Goal: Task Accomplishment & Management: Manage account settings

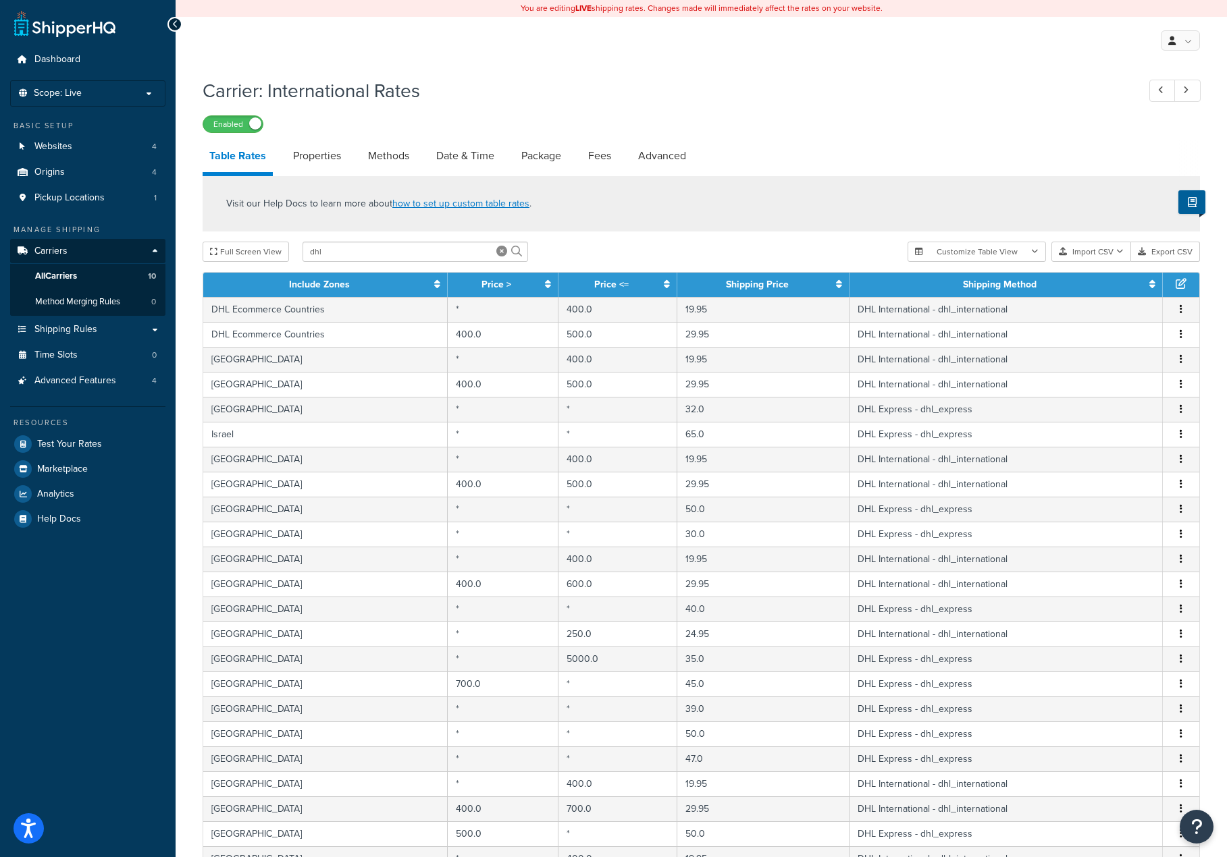
select select "25"
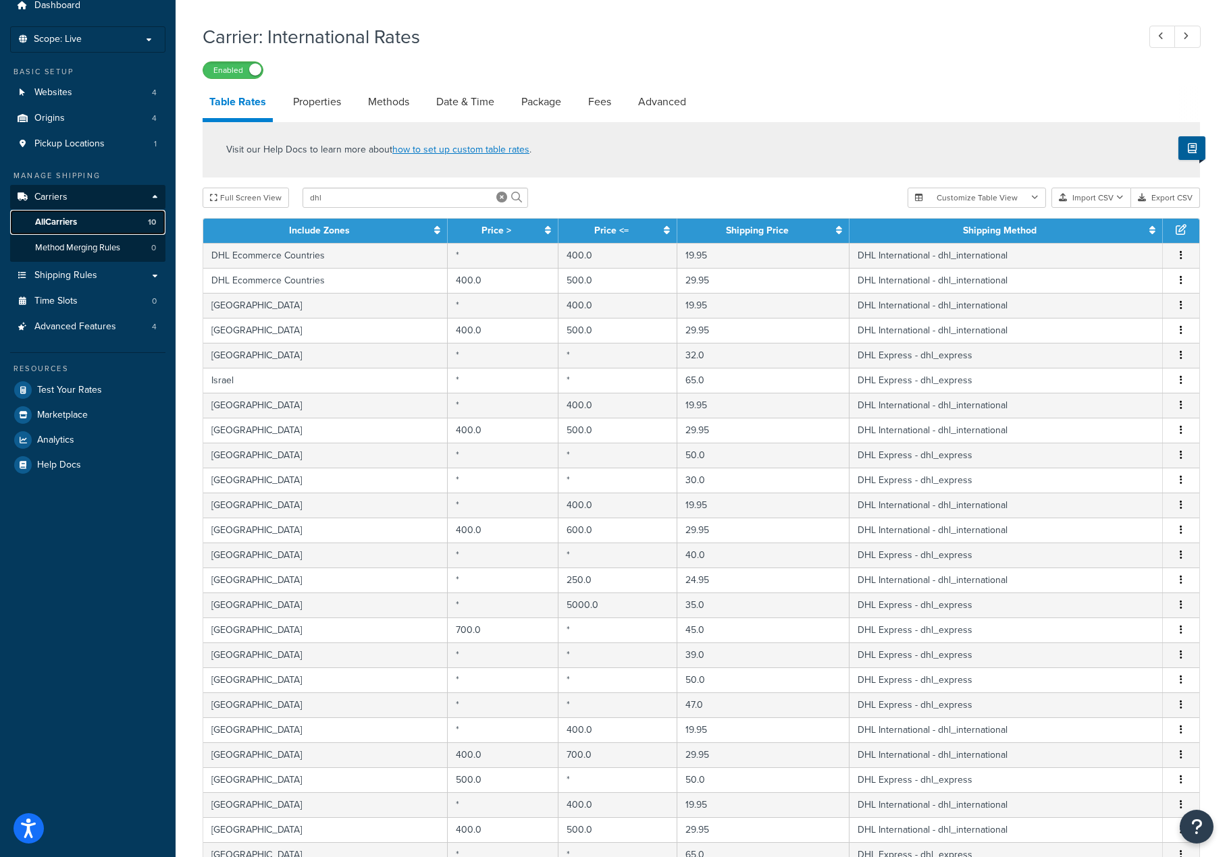
click at [66, 220] on span "All Carriers" at bounding box center [56, 222] width 42 height 11
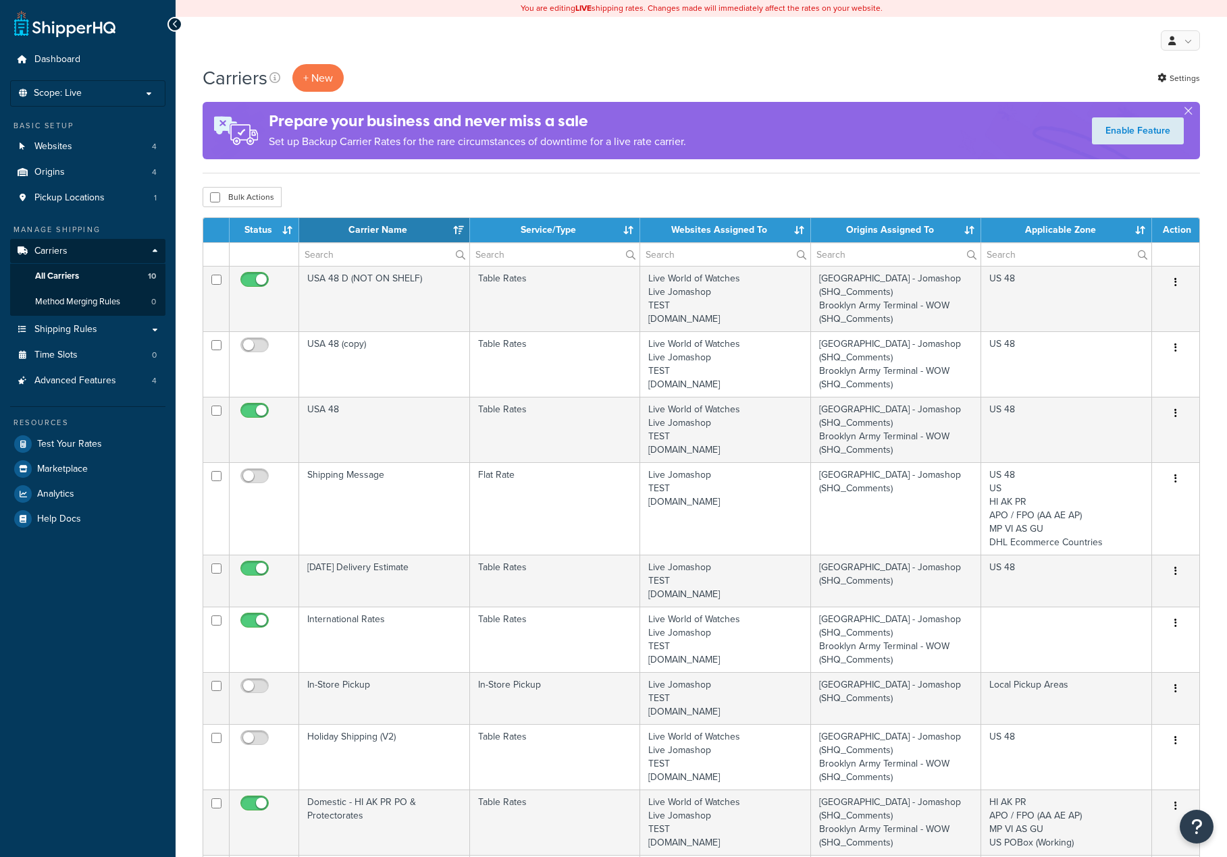
select select "15"
click at [80, 333] on span "Shipping Rules" at bounding box center [65, 329] width 63 height 11
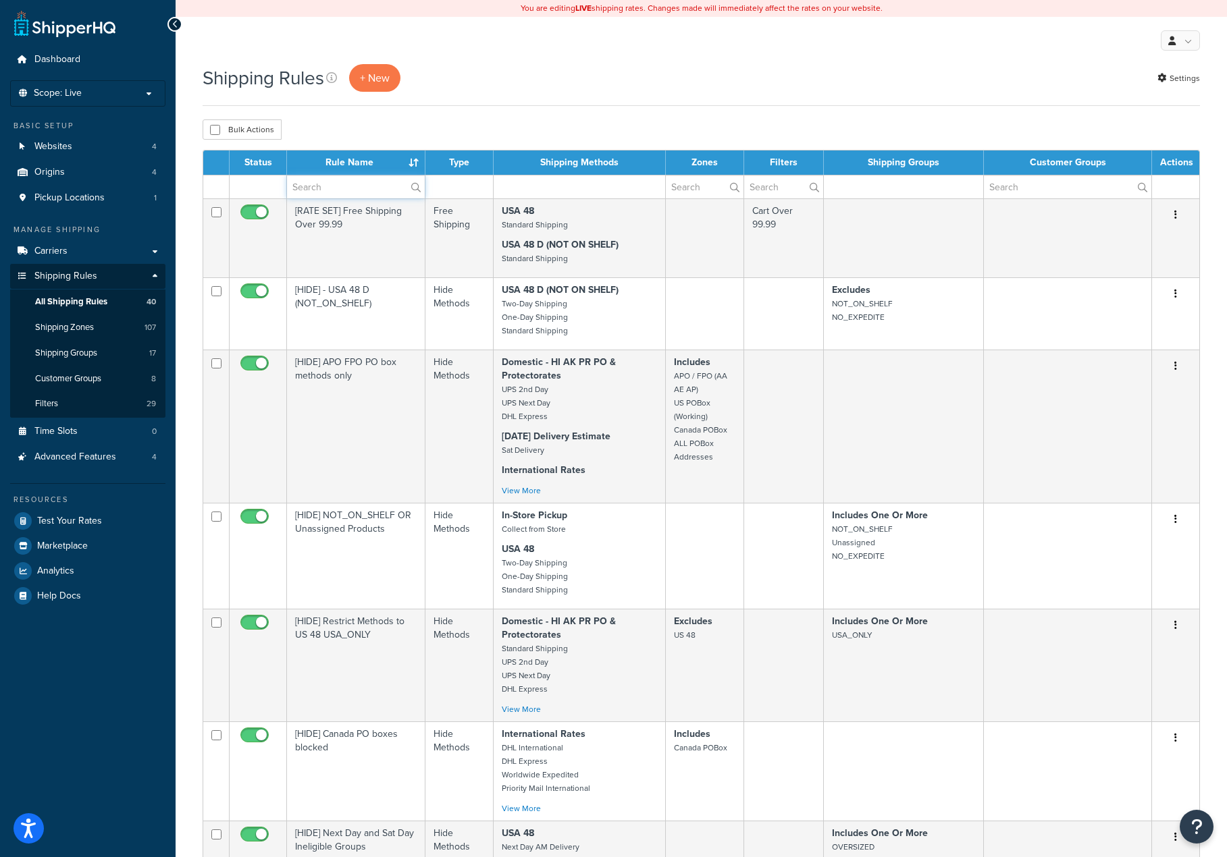
click at [331, 192] on input "text" at bounding box center [356, 187] width 138 height 23
type input "c"
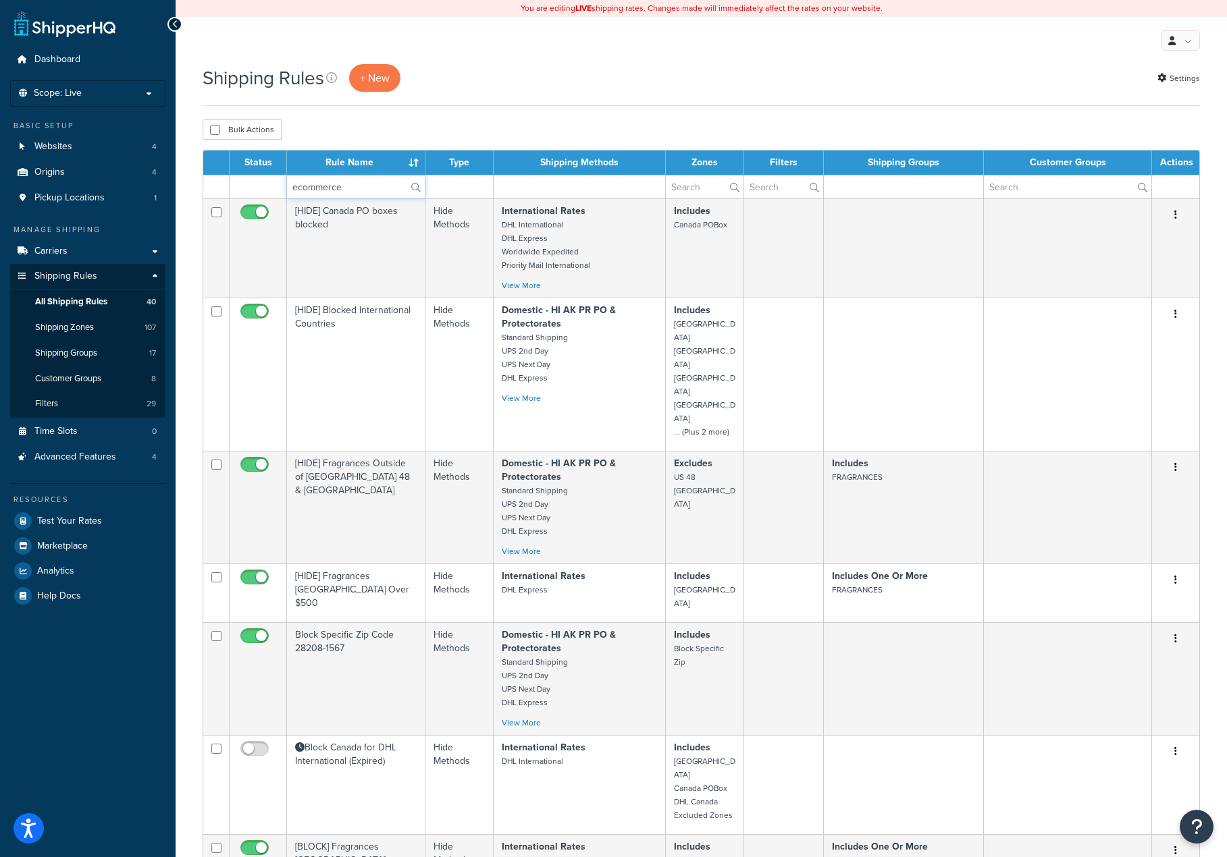
type input "ecommerce"
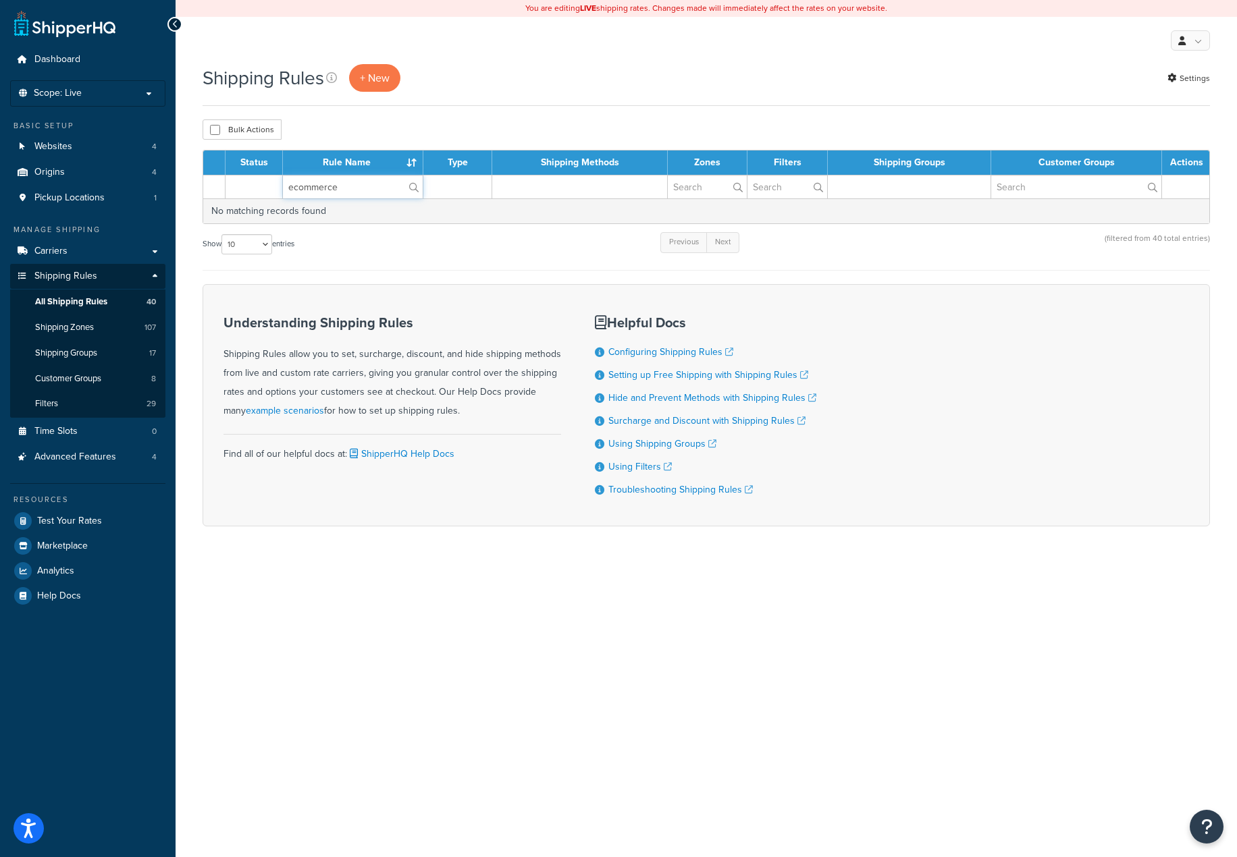
drag, startPoint x: 344, startPoint y: 193, endPoint x: 261, endPoint y: 187, distance: 83.9
click at [261, 187] on tr "ecommerce" at bounding box center [706, 187] width 1006 height 24
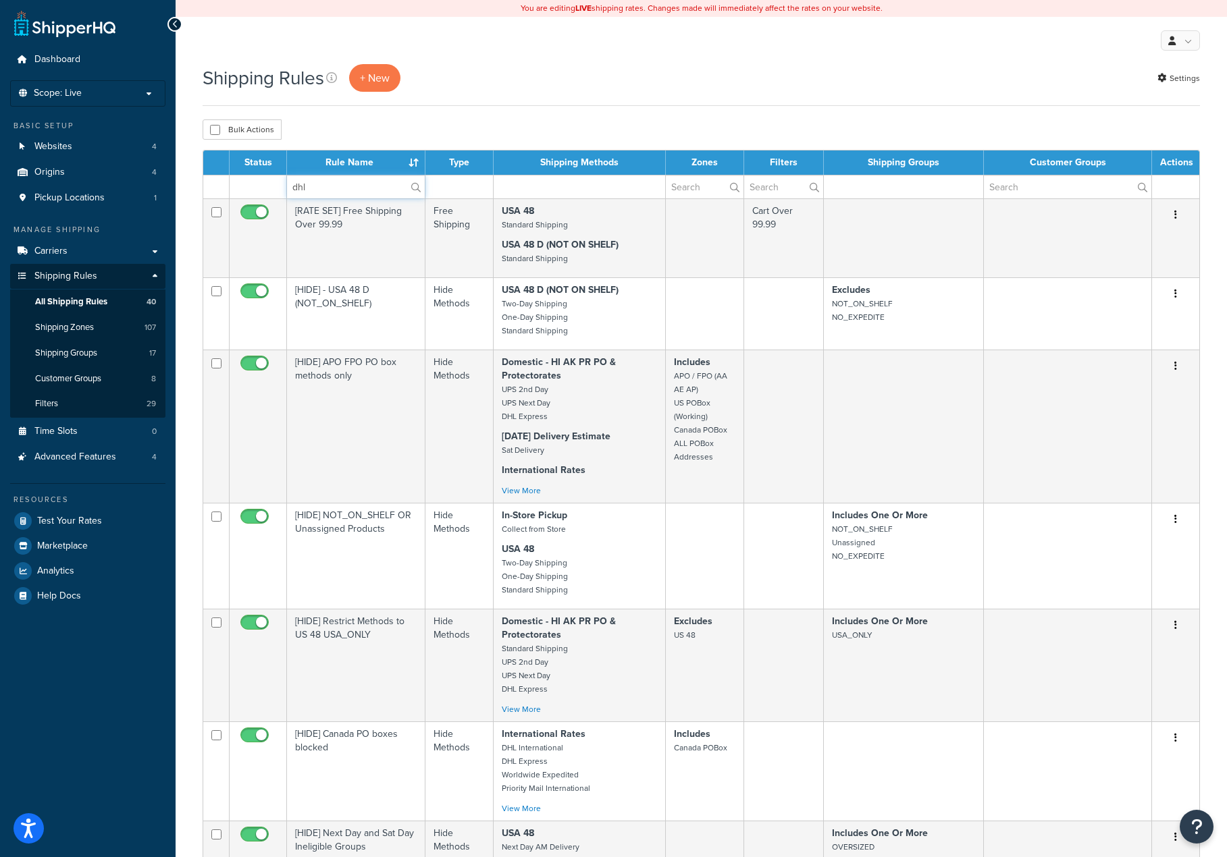
type input "dhl"
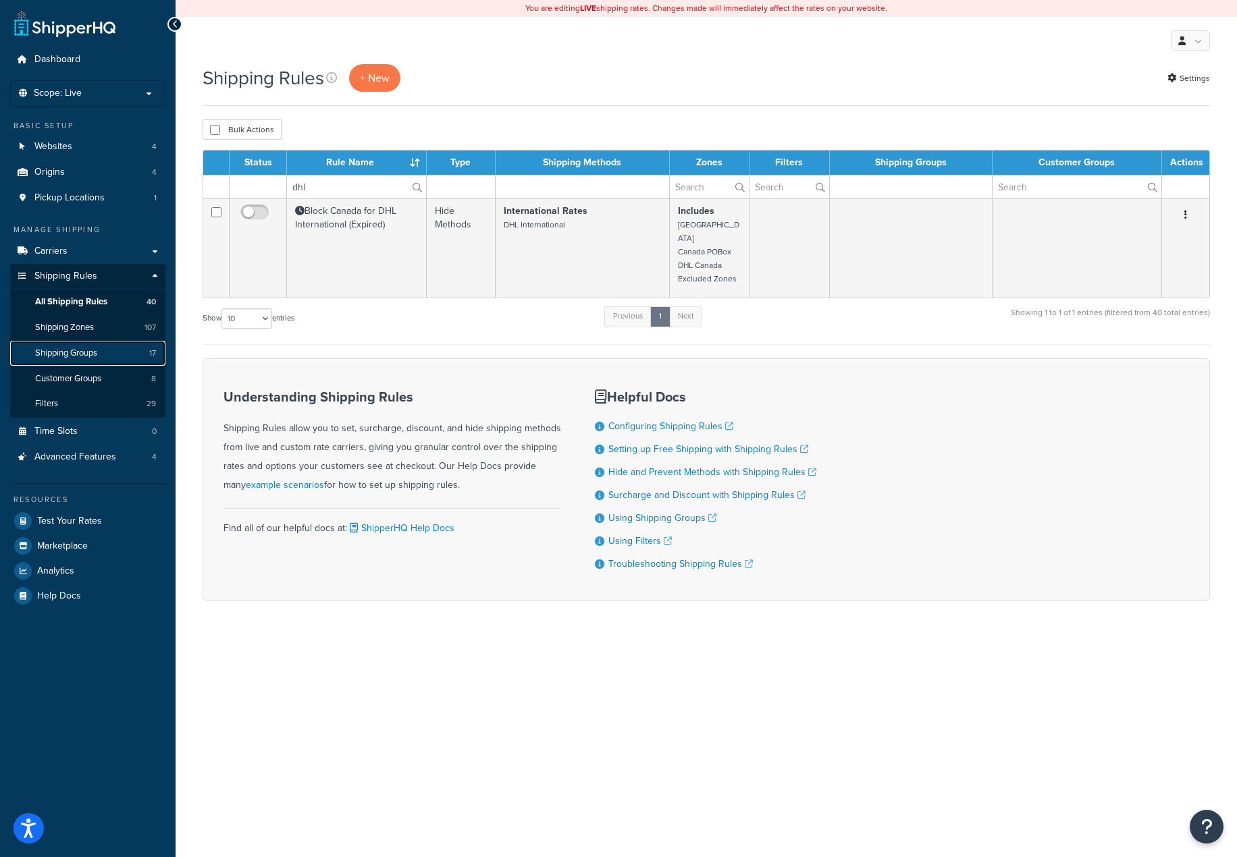
click at [77, 352] on span "Shipping Groups" at bounding box center [66, 353] width 62 height 11
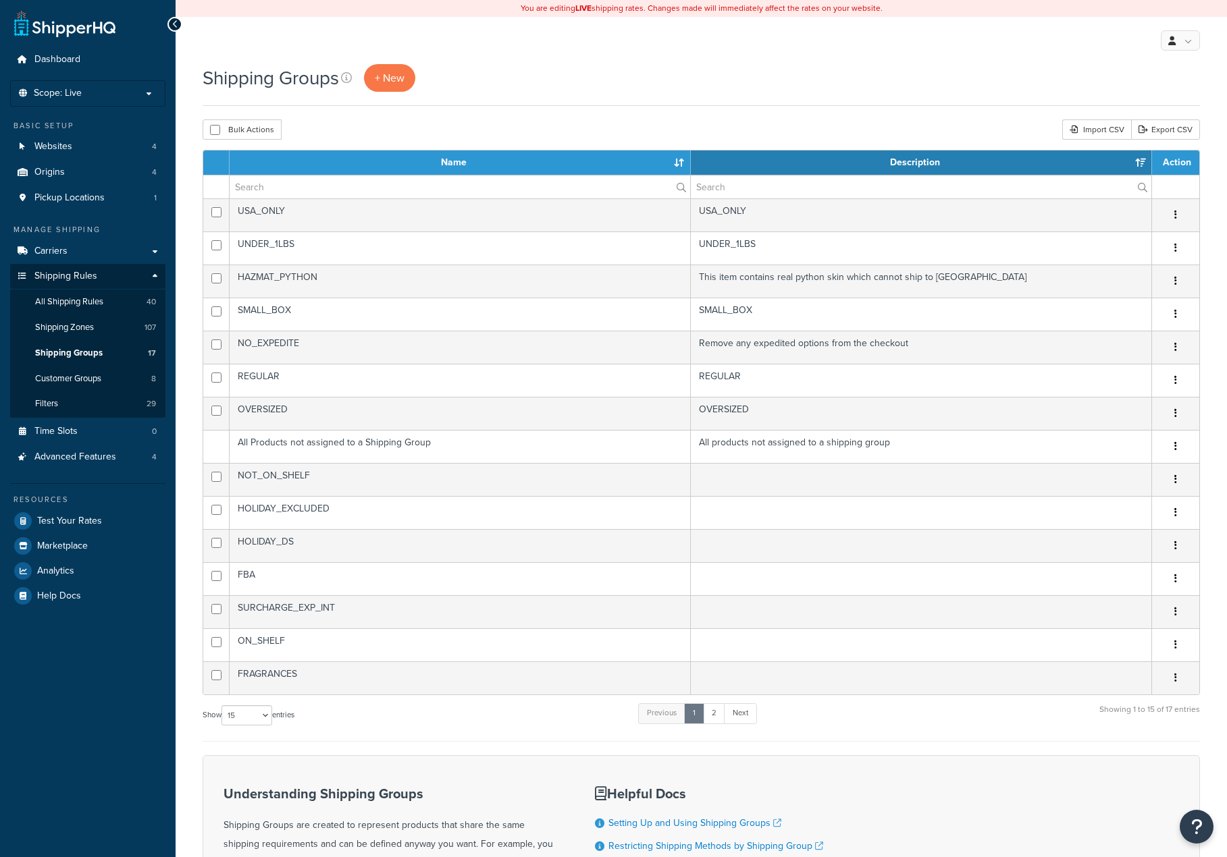
select select "15"
click at [76, 328] on span "Shipping Zones" at bounding box center [64, 327] width 59 height 11
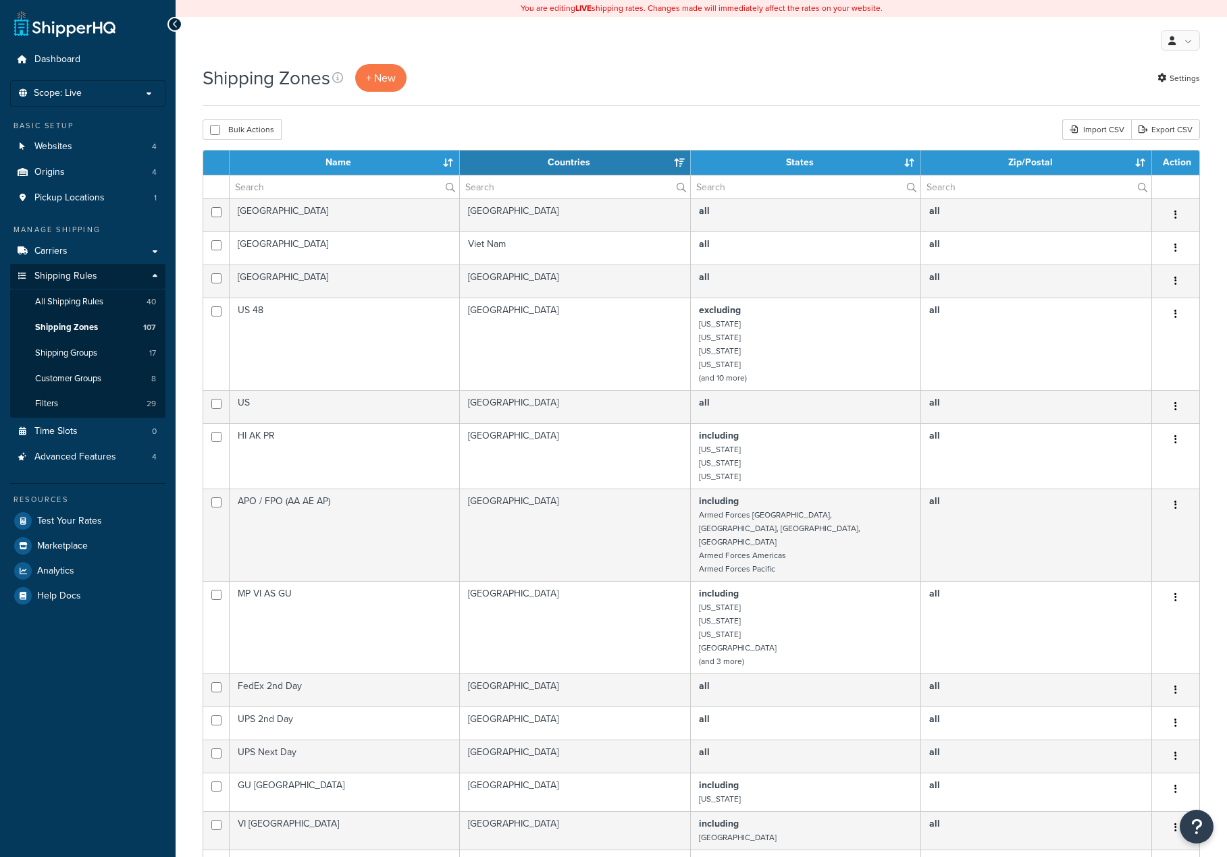
select select "15"
click at [380, 190] on input "text" at bounding box center [345, 187] width 230 height 23
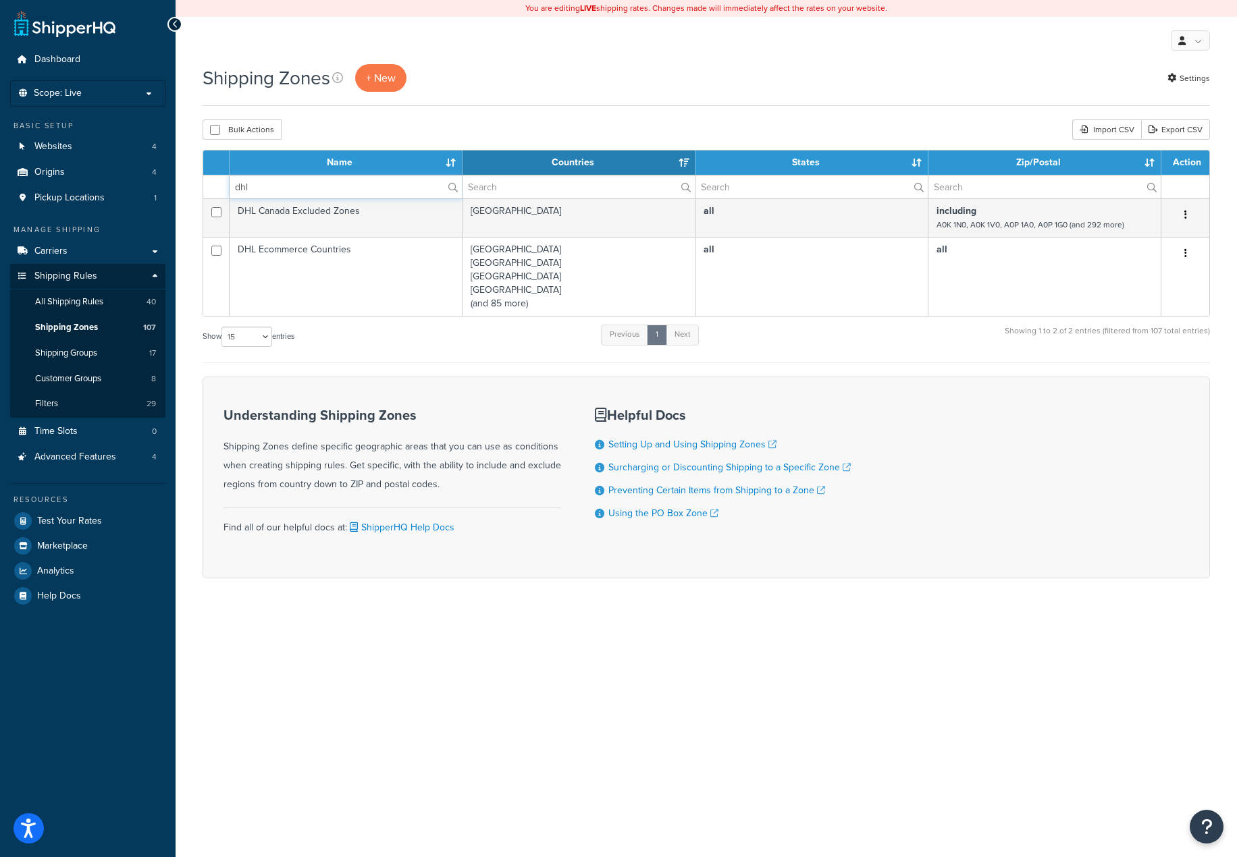
type input "dhl"
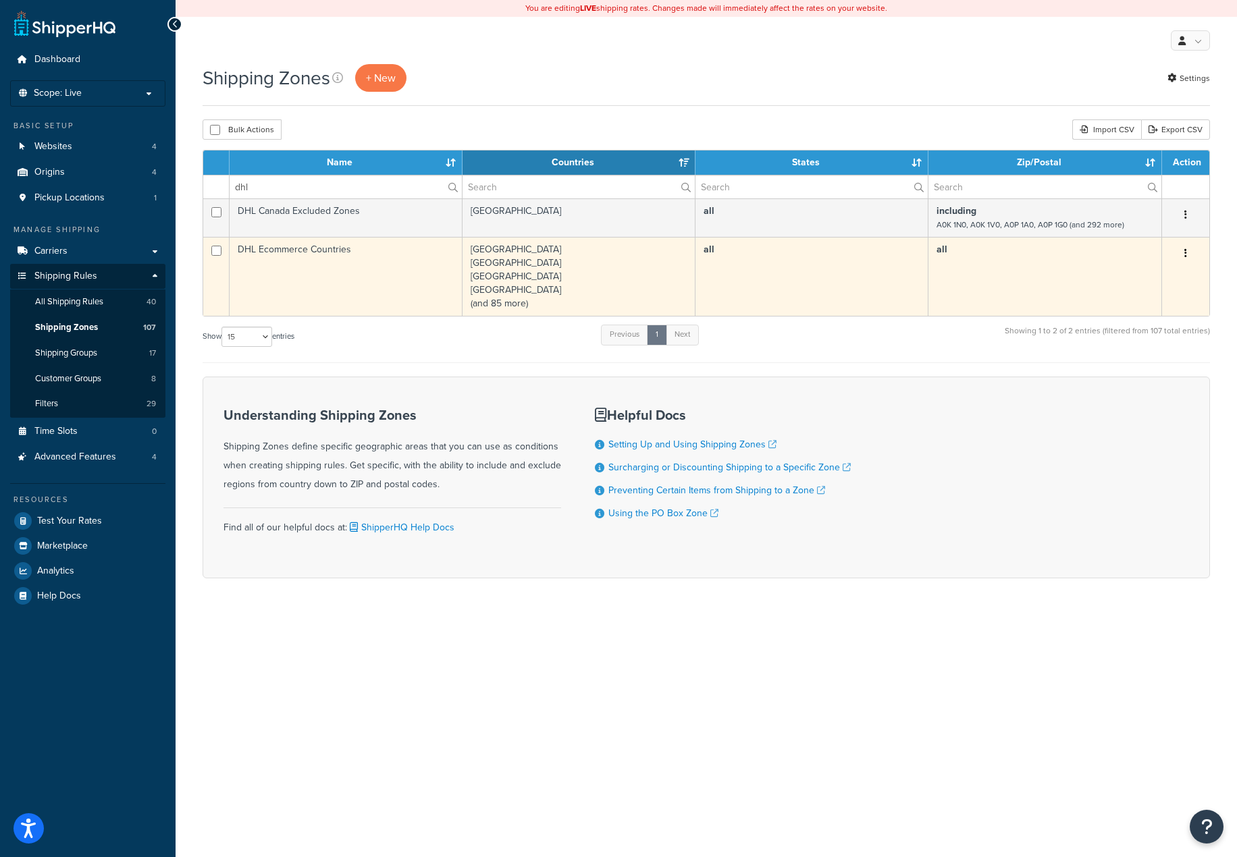
click at [493, 302] on td "Afghanistan Albania Algeria Angola (and 85 more)" at bounding box center [579, 276] width 234 height 79
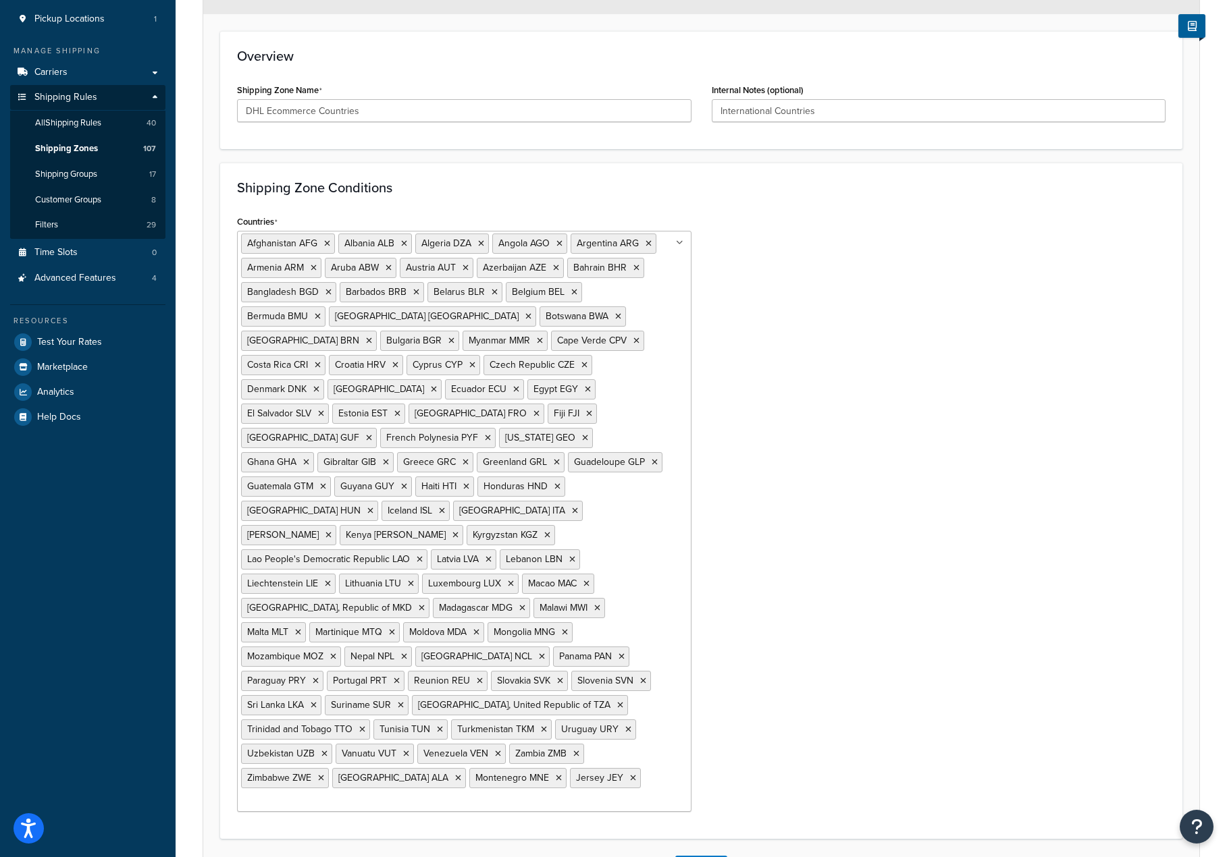
scroll to position [239, 0]
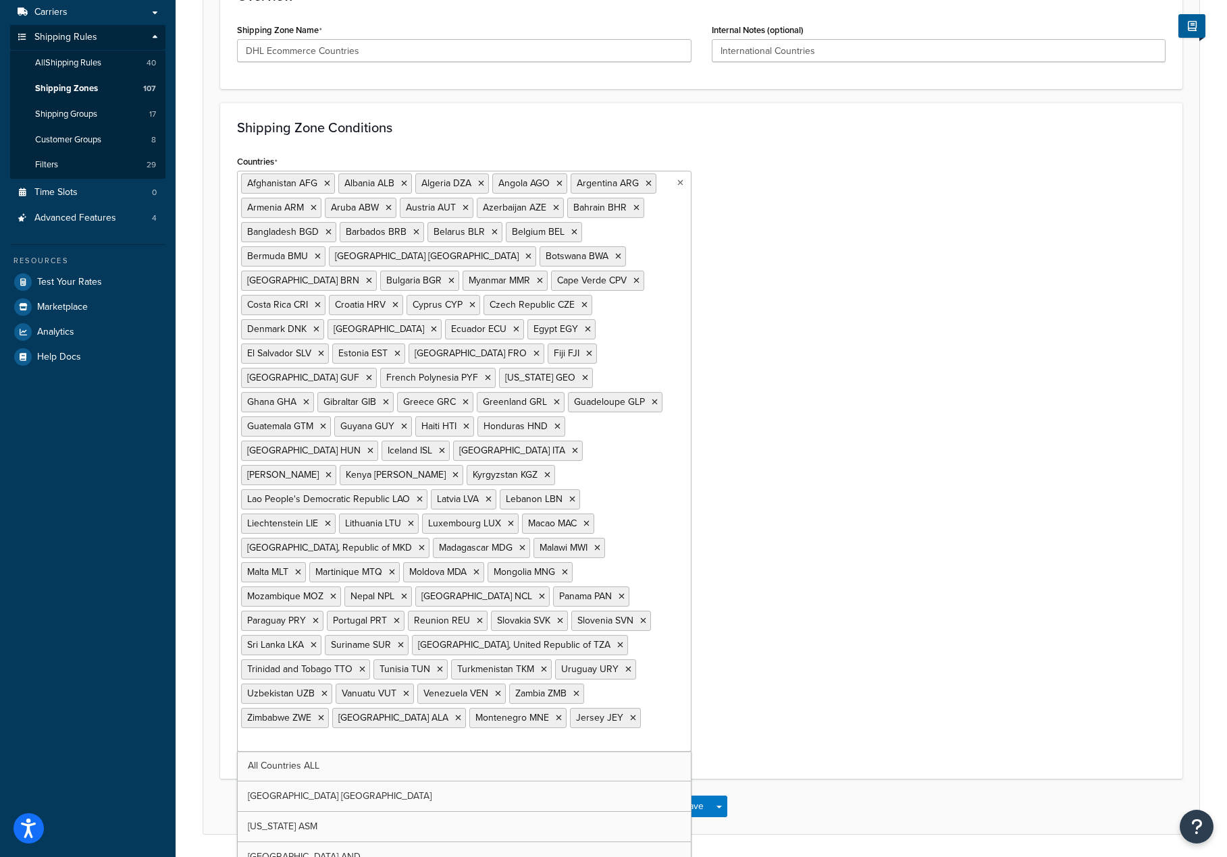
drag, startPoint x: 517, startPoint y: 701, endPoint x: 896, endPoint y: 487, distance: 435.0
click at [890, 485] on div "Countries Afghanistan AFG Albania ALB Algeria DZA Angola AGO Argentina ARG Arme…" at bounding box center [701, 457] width 948 height 610
drag, startPoint x: 952, startPoint y: 495, endPoint x: 830, endPoint y: 357, distance: 184.6
click at [952, 495] on div "Countries Afghanistan AFG Albania ALB Algeria DZA Angola AGO Argentina ARG Arme…" at bounding box center [701, 457] width 948 height 610
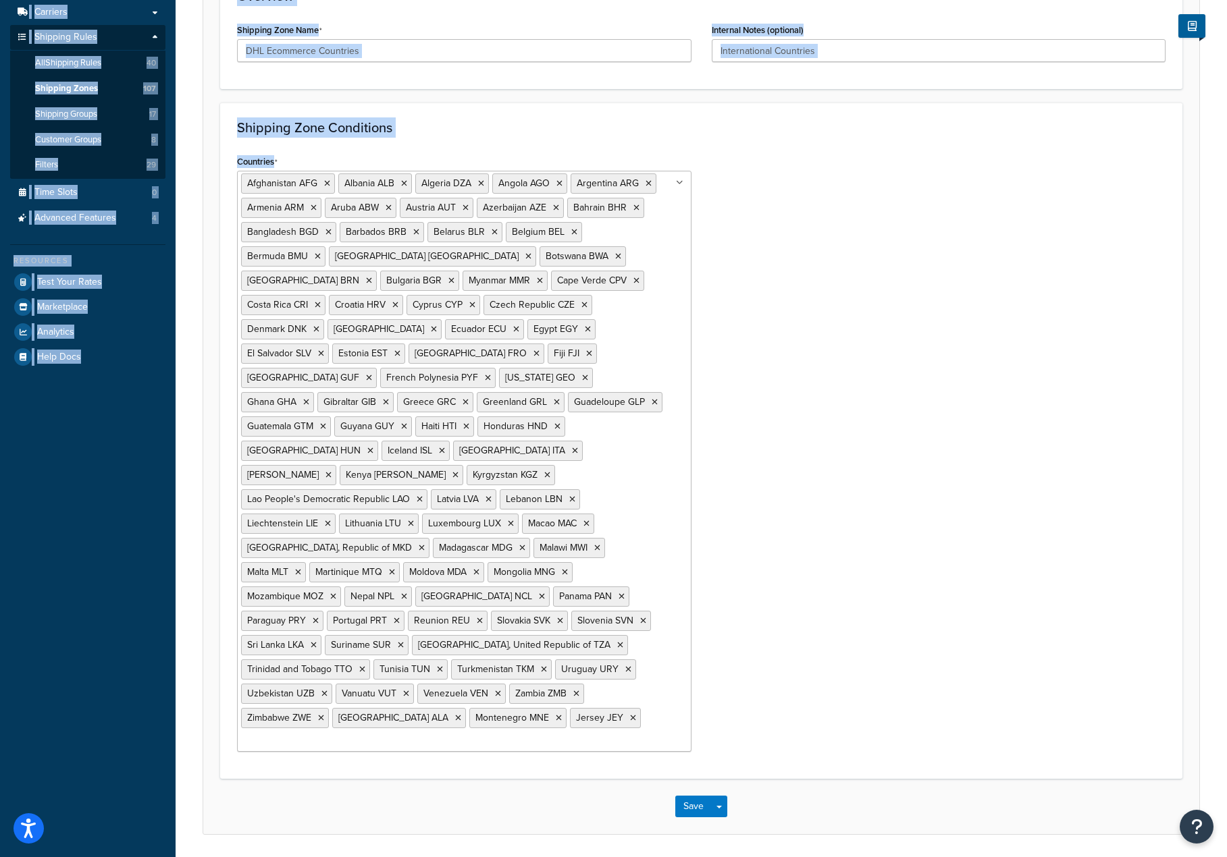
click at [846, 171] on div "Countries Afghanistan AFG Albania ALB Algeria DZA Angola AGO Argentina ARG Arme…" at bounding box center [701, 457] width 948 height 610
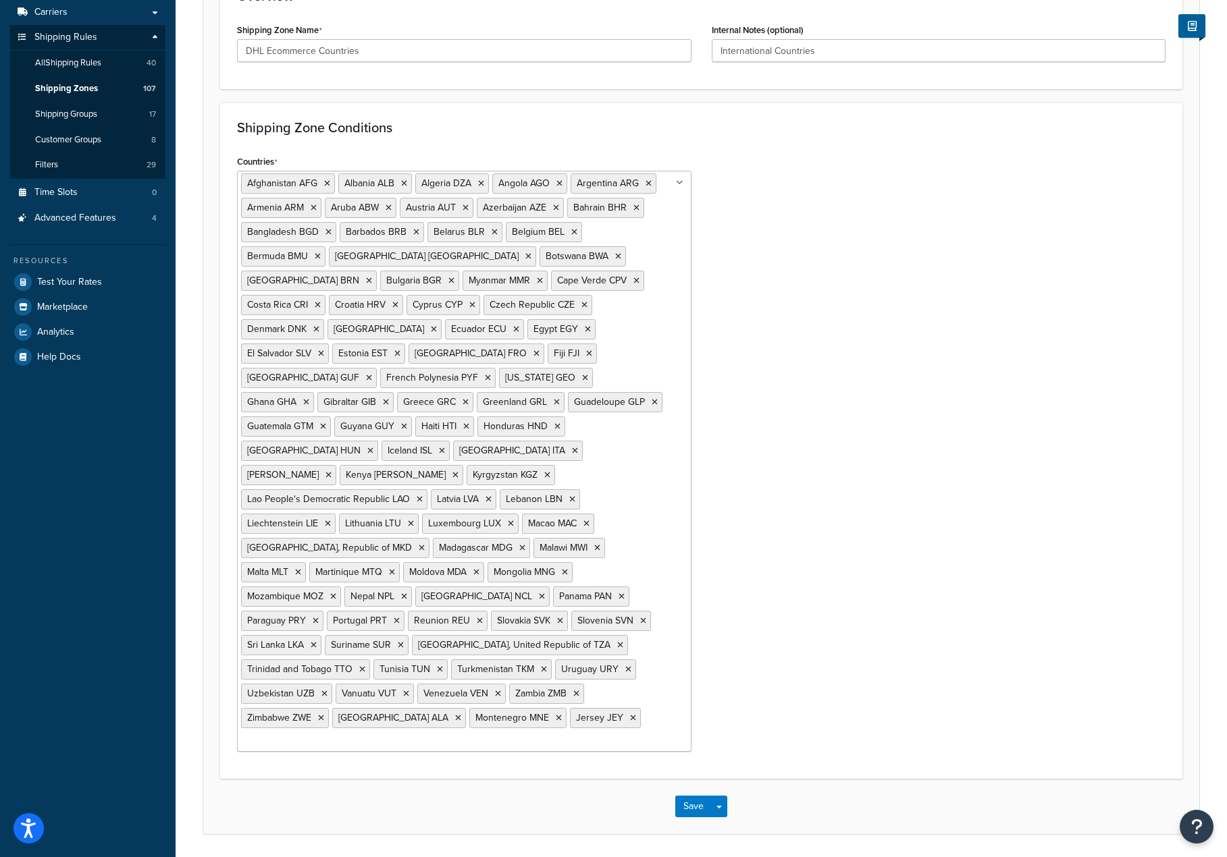
click at [334, 134] on h3 "Shipping Zone Conditions" at bounding box center [701, 127] width 928 height 15
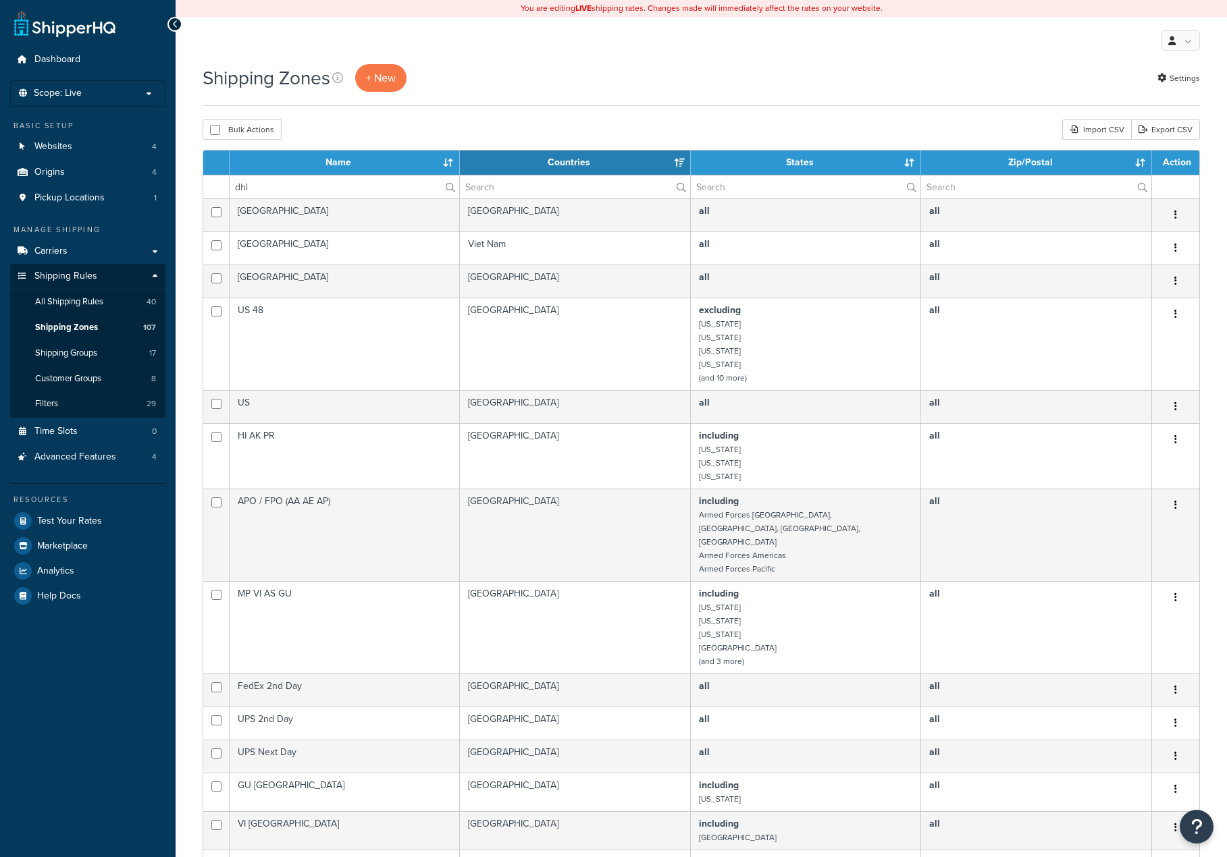
select select "15"
click at [259, 180] on input "dhl" at bounding box center [345, 187] width 230 height 23
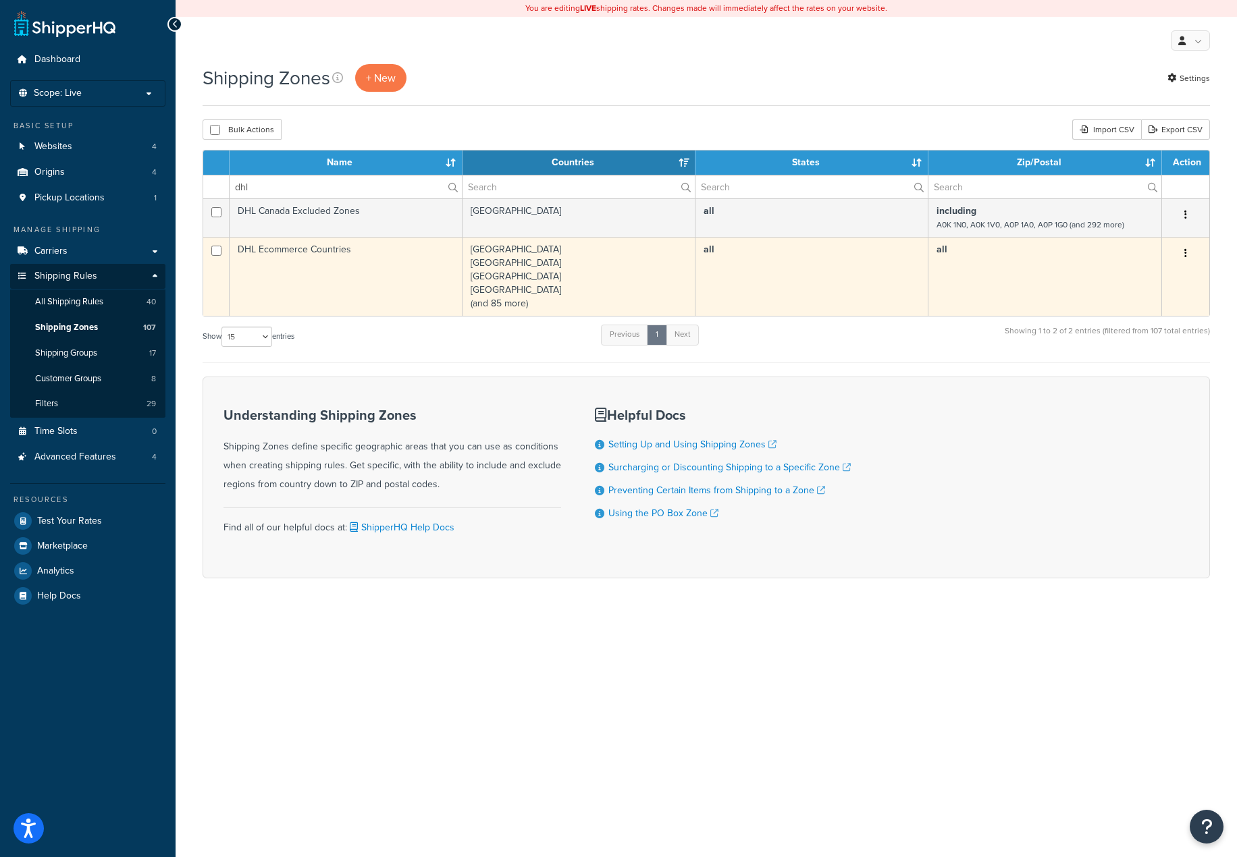
click at [1191, 251] on button "button" at bounding box center [1185, 254] width 19 height 22
drag, startPoint x: 482, startPoint y: 267, endPoint x: 383, endPoint y: 259, distance: 98.9
click at [383, 259] on td "DHL Ecommerce Countries" at bounding box center [346, 276] width 233 height 79
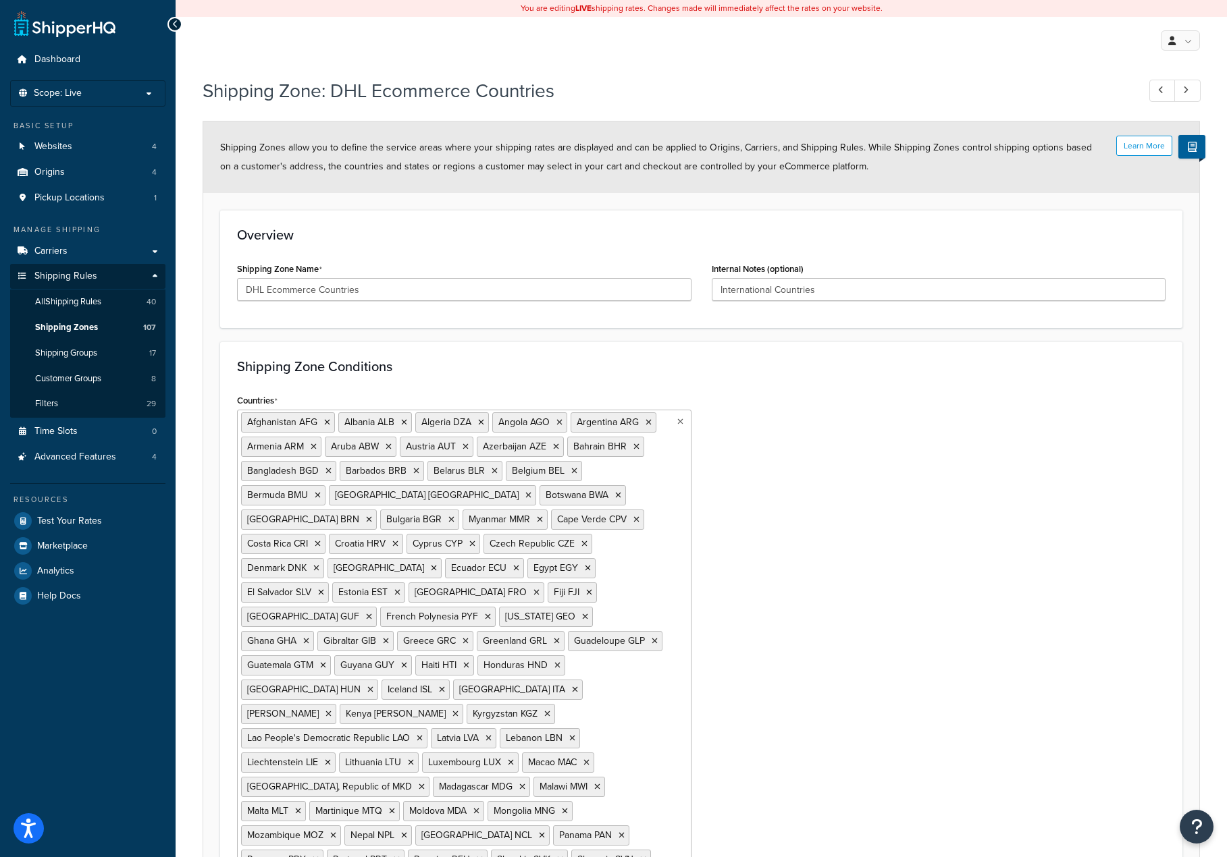
click at [684, 421] on ul "[GEOGRAPHIC_DATA] AFG [GEOGRAPHIC_DATA] [GEOGRAPHIC_DATA] [GEOGRAPHIC_DATA] [GE…" at bounding box center [464, 700] width 454 height 581
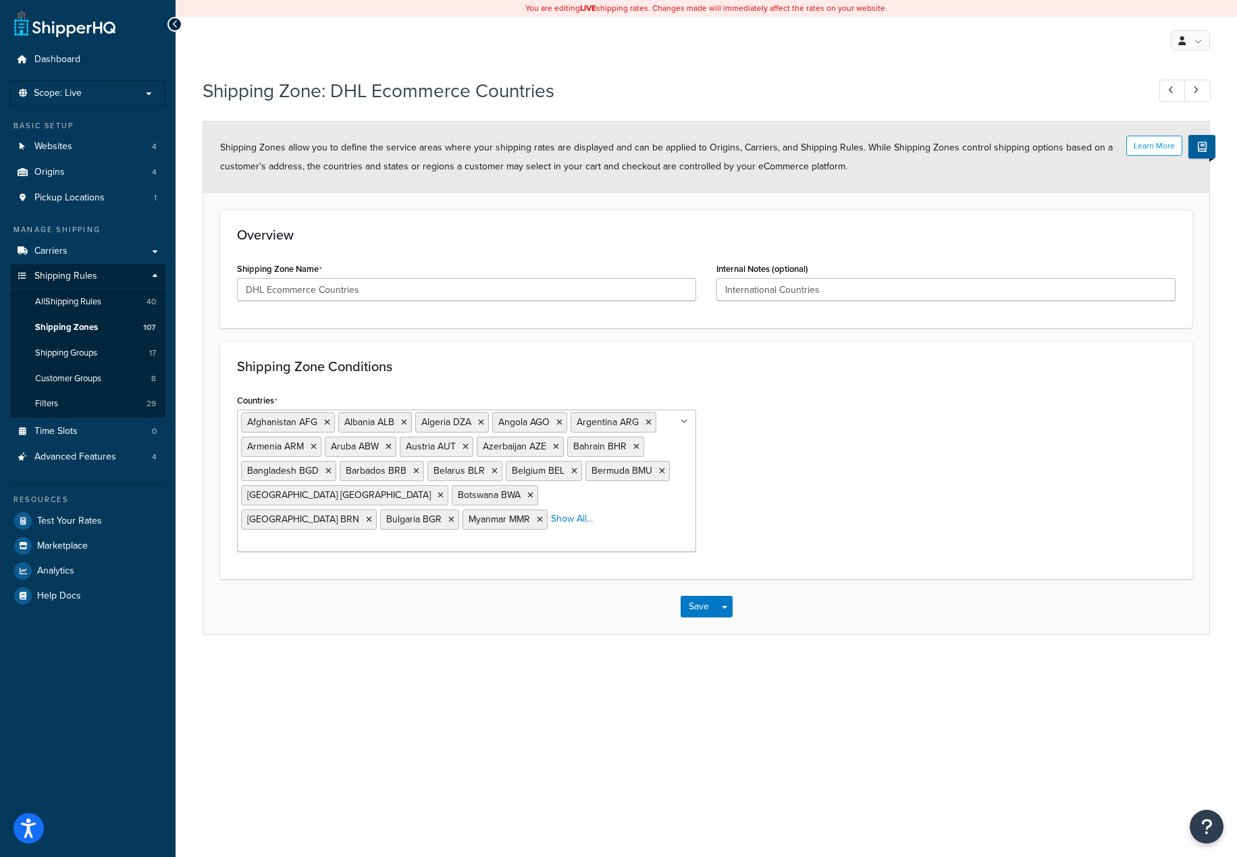
click at [992, 323] on form "Learn More Shipping Zones allow you to define the service areas where your ship…" at bounding box center [706, 378] width 1006 height 513
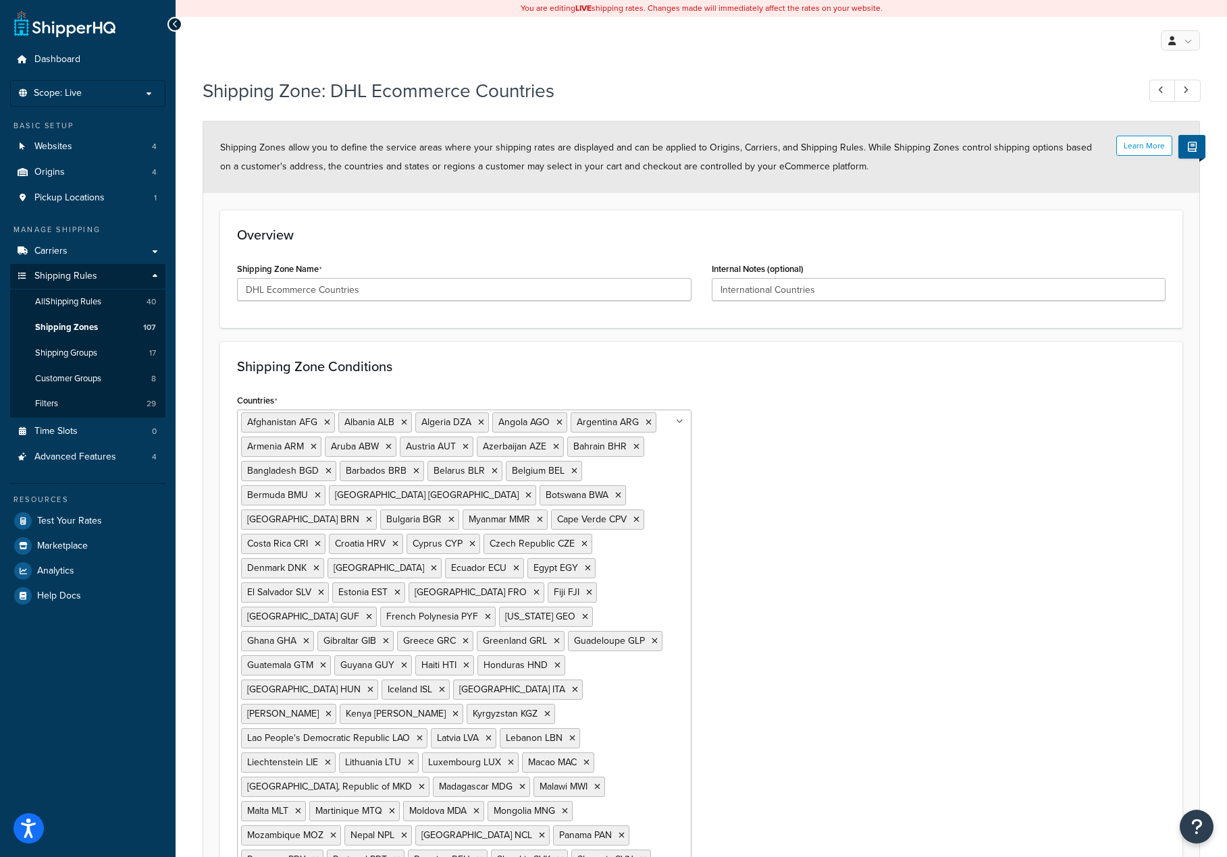
scroll to position [239, 0]
